Goal: Task Accomplishment & Management: Use online tool/utility

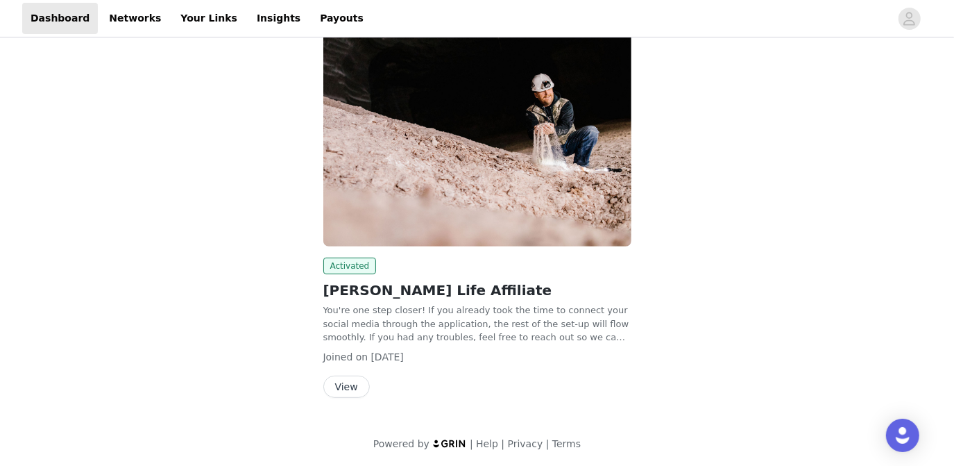
scroll to position [207, 0]
click at [348, 390] on button "View" at bounding box center [346, 386] width 46 height 22
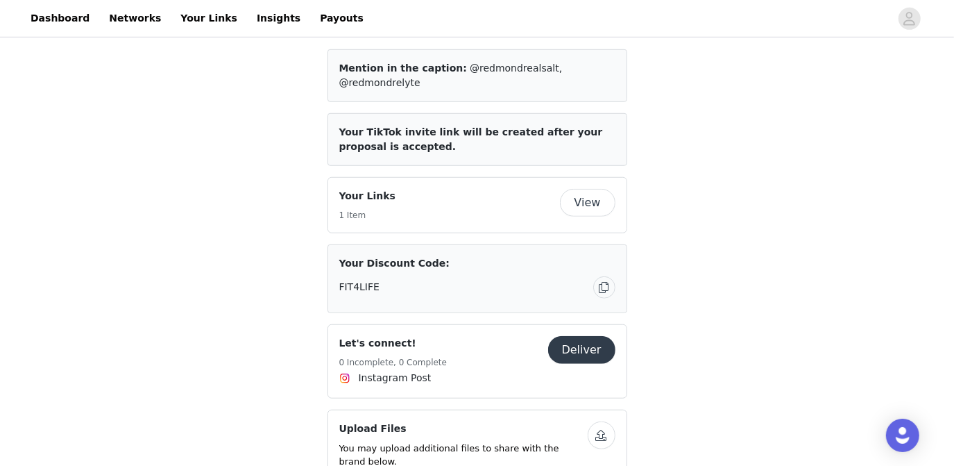
scroll to position [629, 0]
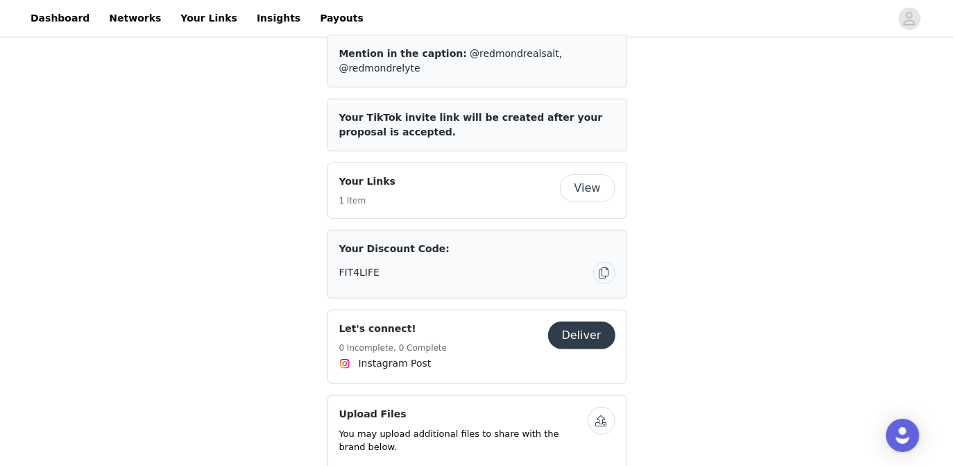
click at [575, 321] on button "Deliver" at bounding box center [581, 335] width 67 height 28
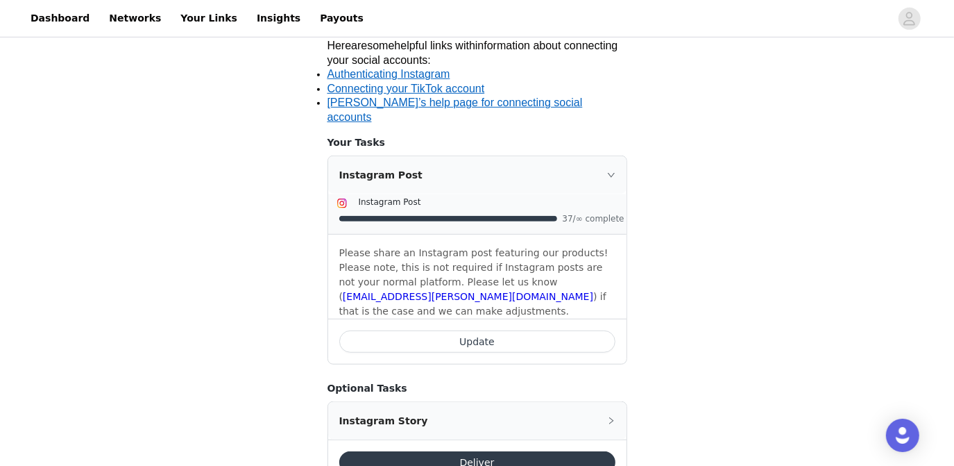
scroll to position [532, 0]
click at [496, 331] on button "Update" at bounding box center [477, 342] width 276 height 22
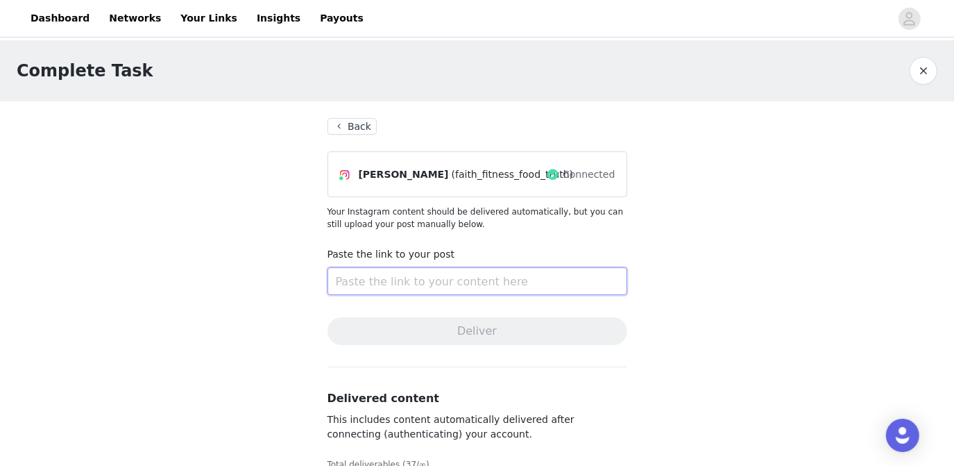
paste input "[URL][DOMAIN_NAME]"
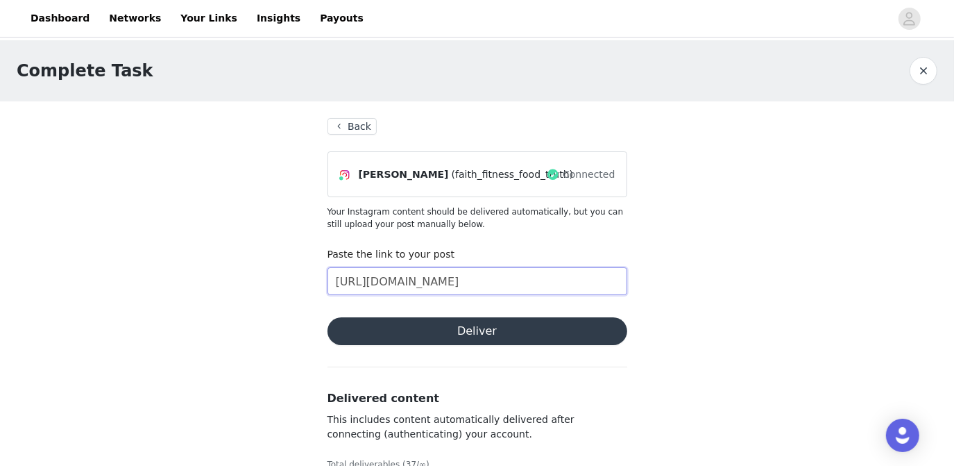
type input "[URL][DOMAIN_NAME]"
click at [475, 334] on button "Deliver" at bounding box center [478, 331] width 300 height 28
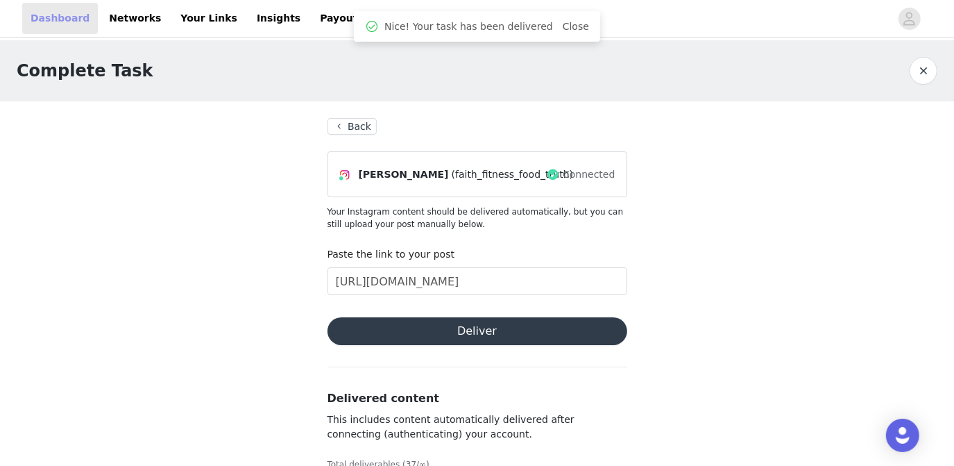
click at [60, 19] on link "Dashboard" at bounding box center [60, 18] width 76 height 31
